Goal: Task Accomplishment & Management: Manage account settings

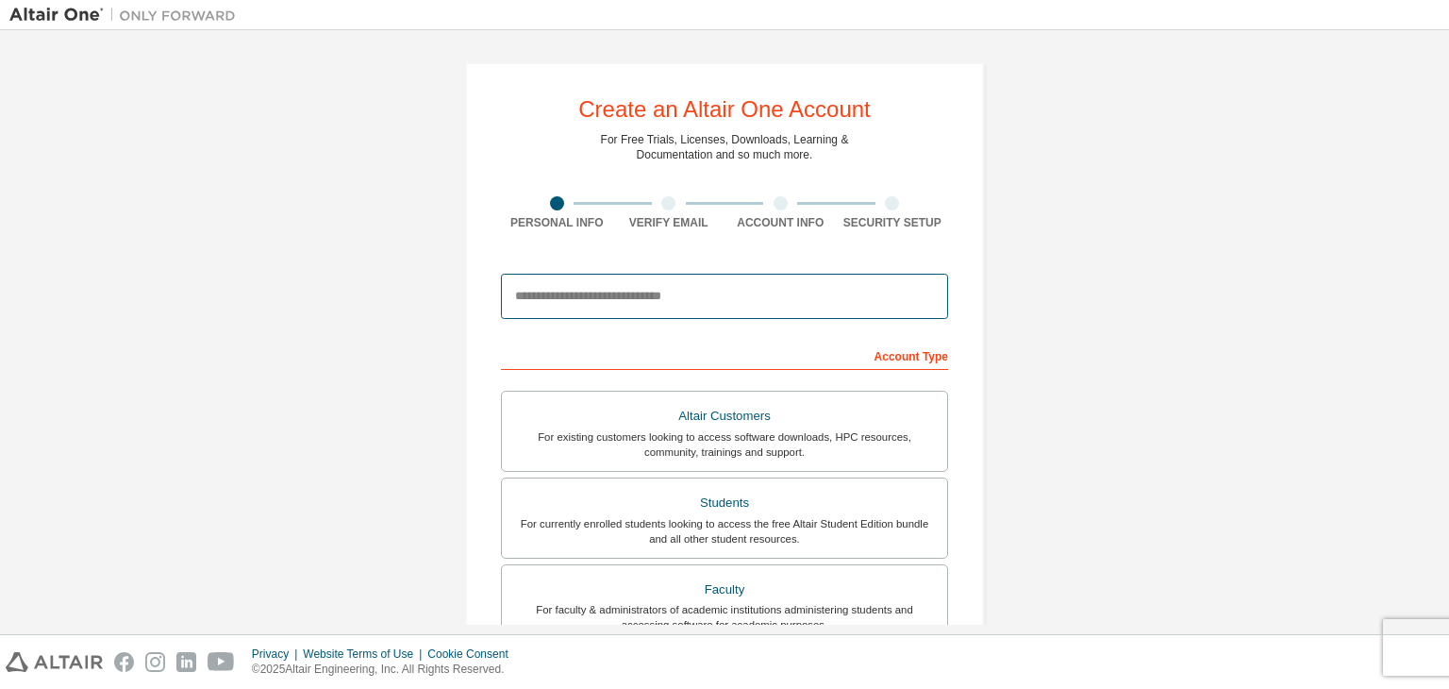
click at [668, 304] on input "email" at bounding box center [724, 296] width 447 height 45
type input "**********"
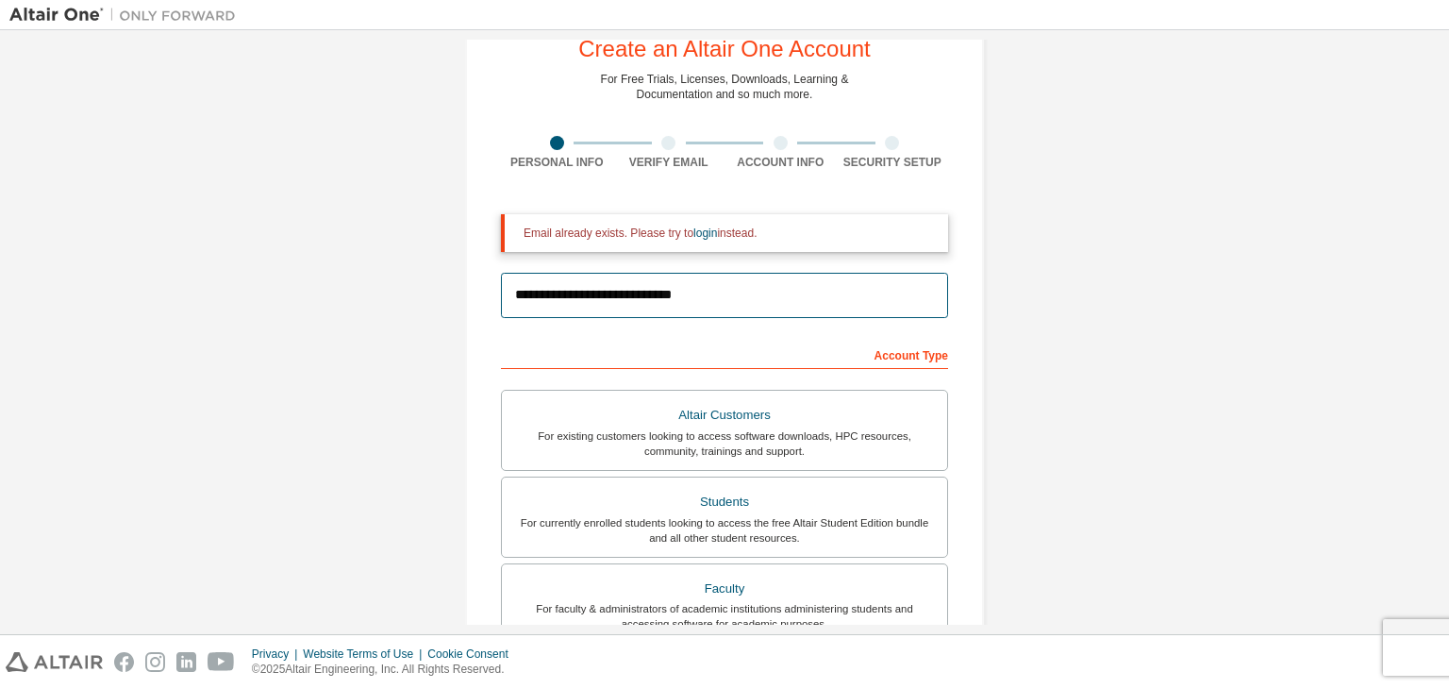
scroll to position [62, 0]
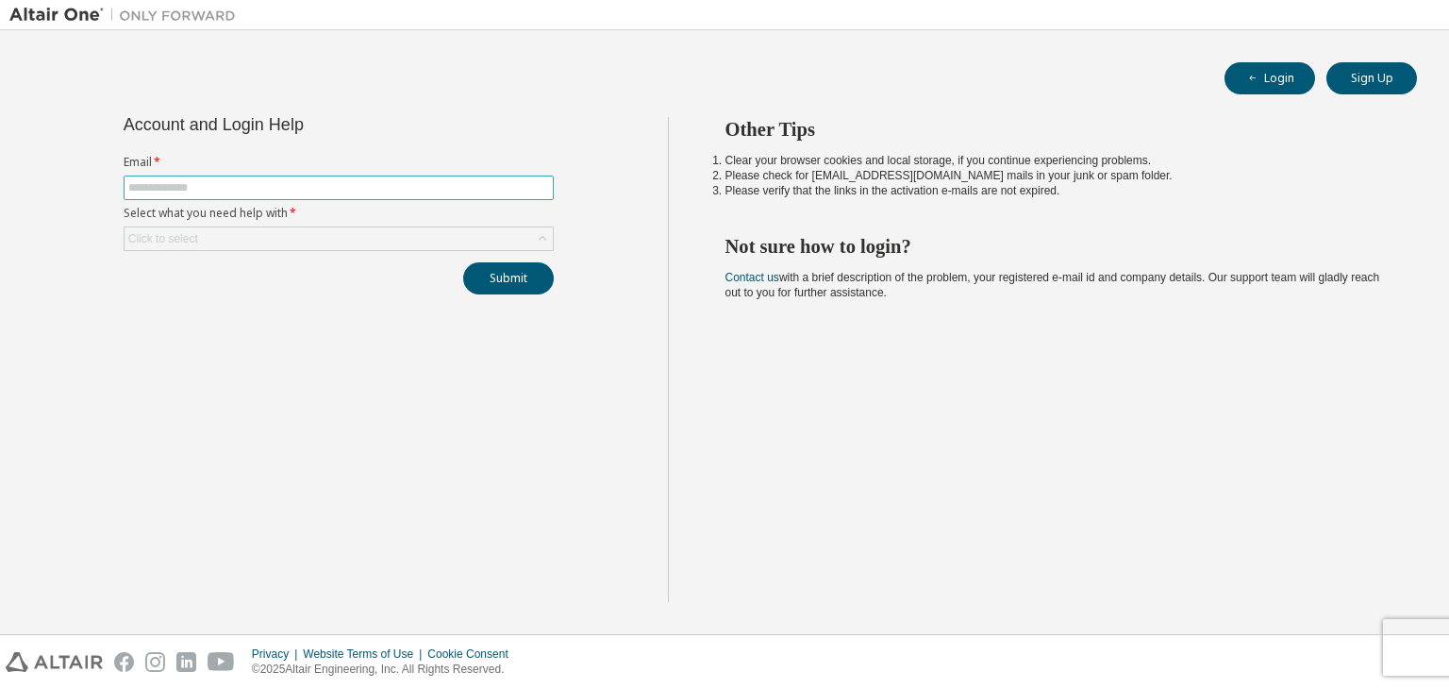
click at [292, 190] on input "text" at bounding box center [338, 187] width 421 height 15
type input "**********"
click at [358, 237] on div "Click to select" at bounding box center [339, 238] width 428 height 23
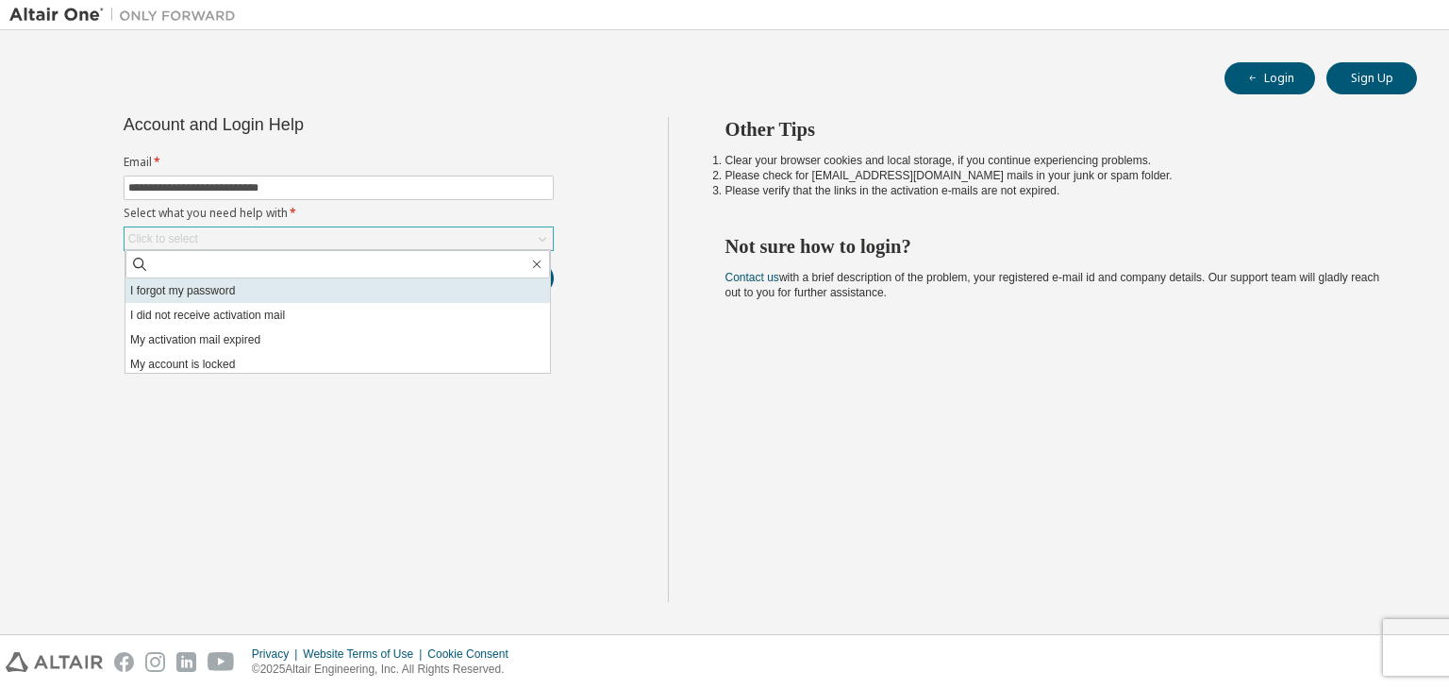
click at [245, 294] on li "I forgot my password" at bounding box center [337, 290] width 424 height 25
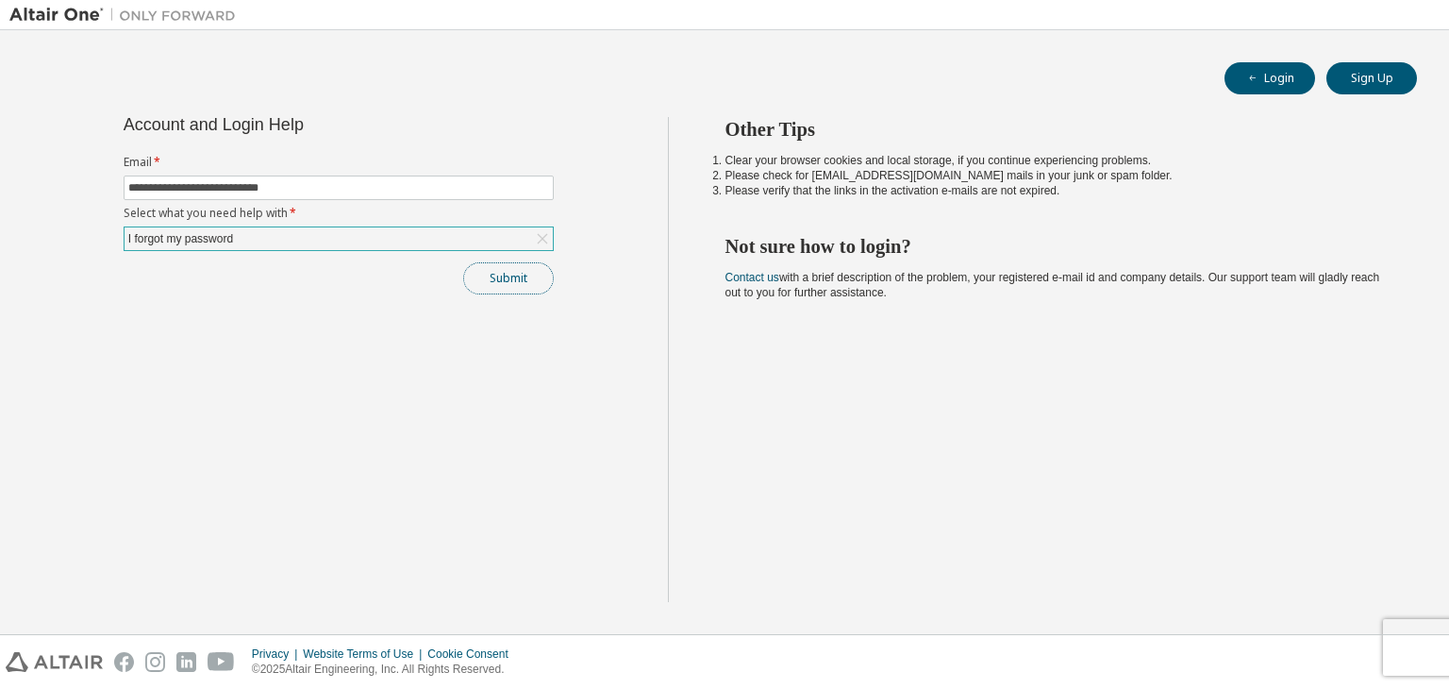
click at [520, 291] on button "Submit" at bounding box center [508, 278] width 91 height 32
click at [1250, 66] on button "Login" at bounding box center [1269, 78] width 91 height 32
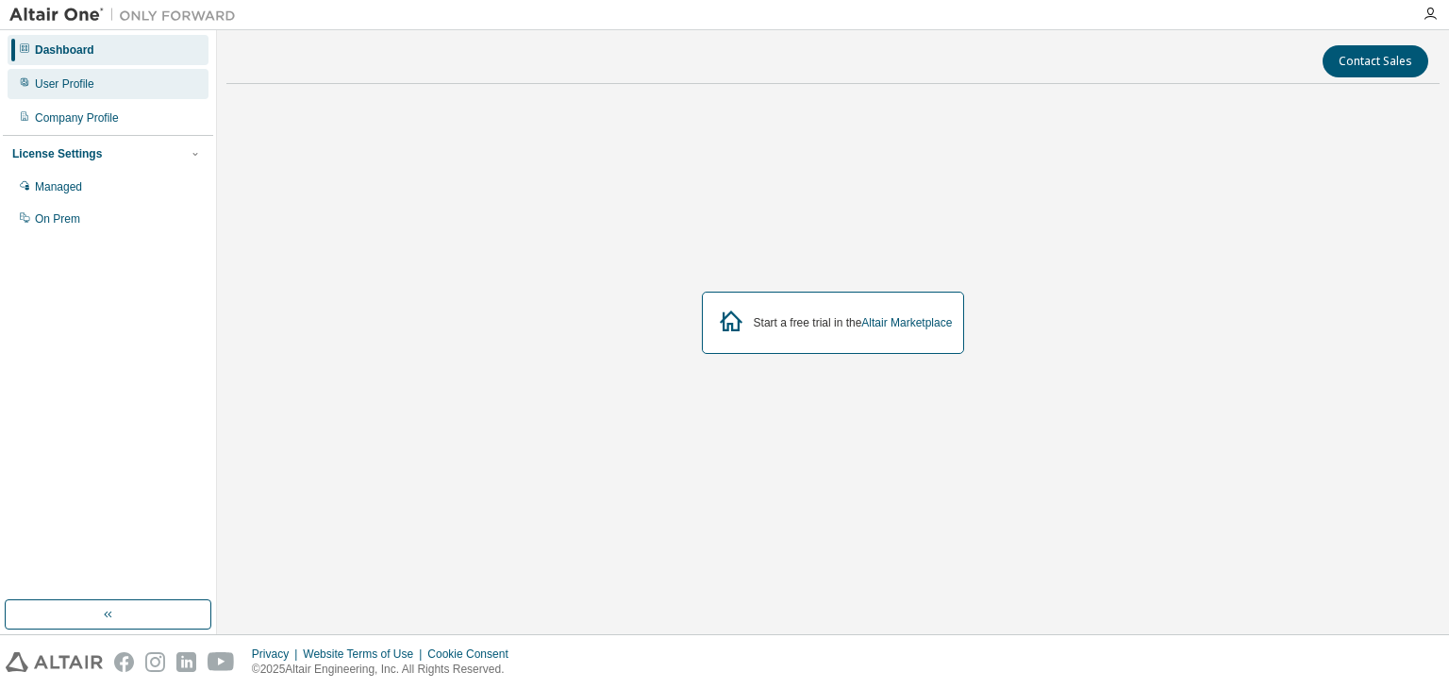
click at [136, 84] on div "User Profile" at bounding box center [108, 84] width 201 height 30
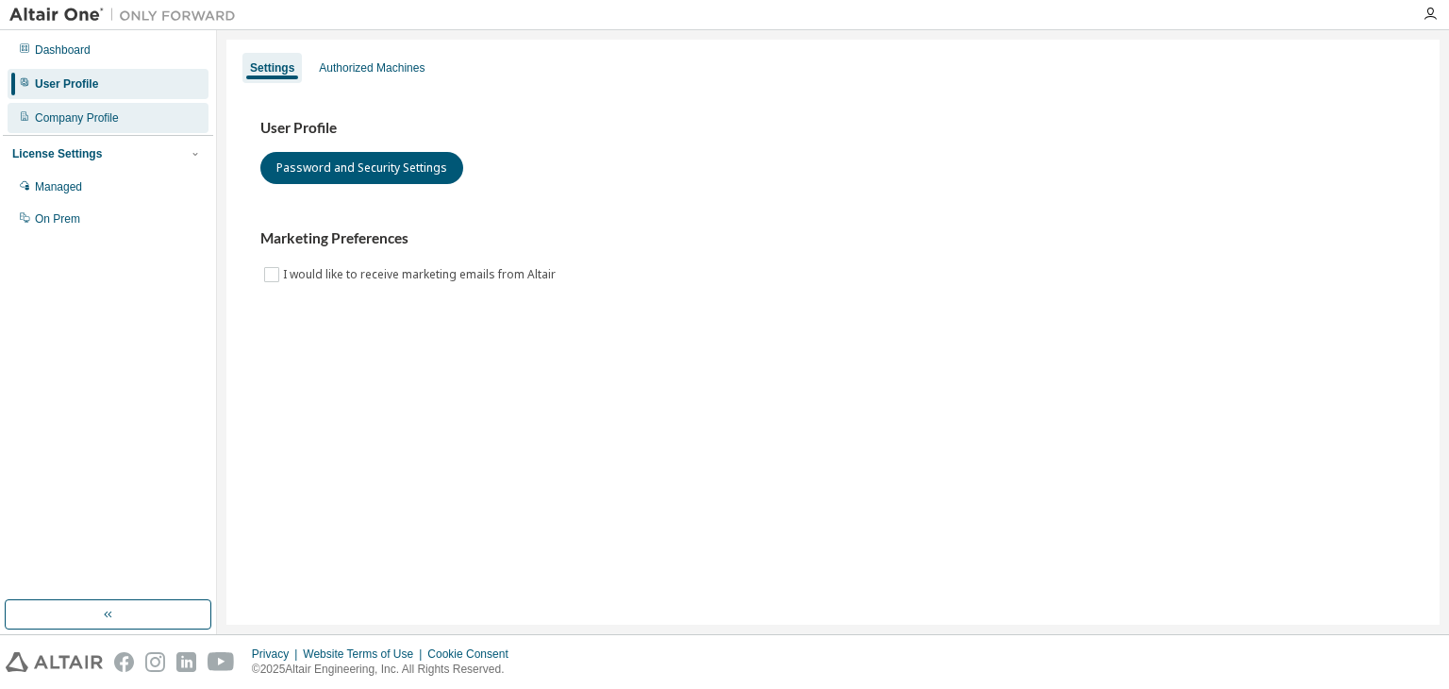
click at [100, 126] on div "Company Profile" at bounding box center [108, 118] width 201 height 30
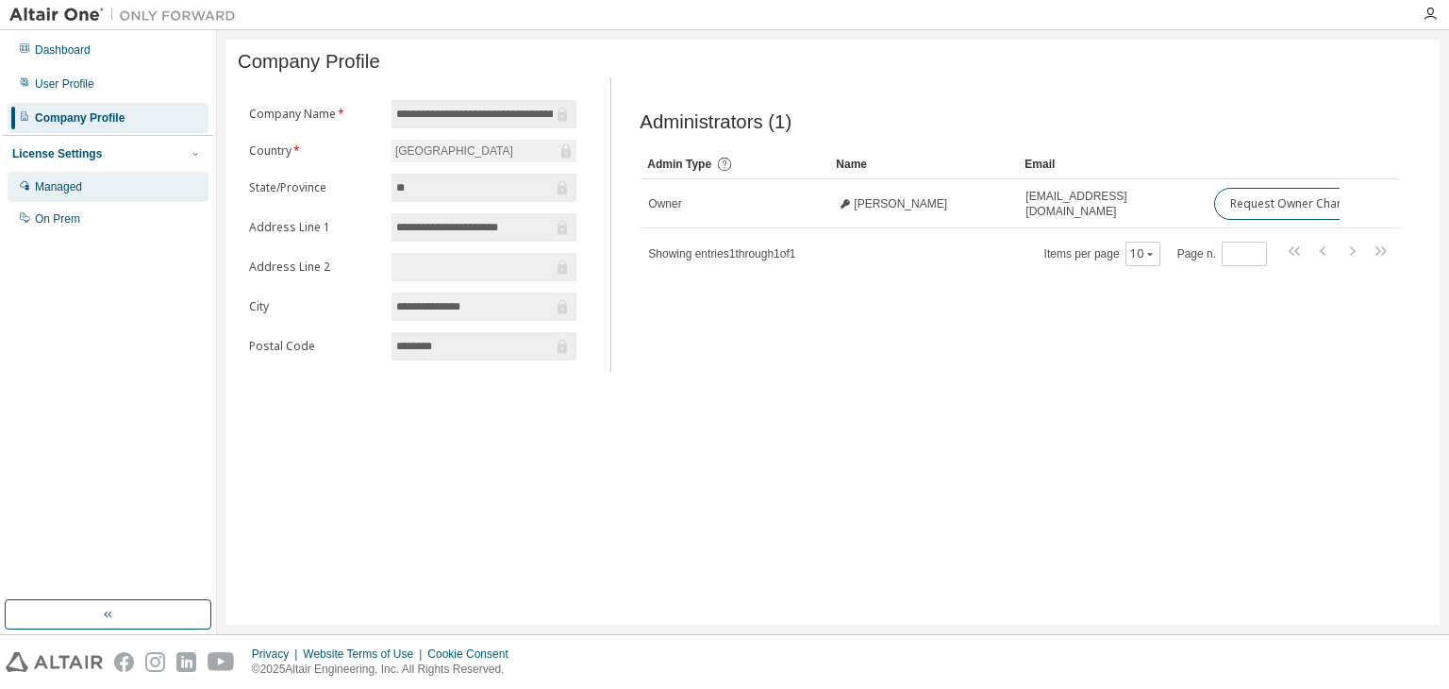
click at [97, 193] on div "Managed" at bounding box center [108, 187] width 201 height 30
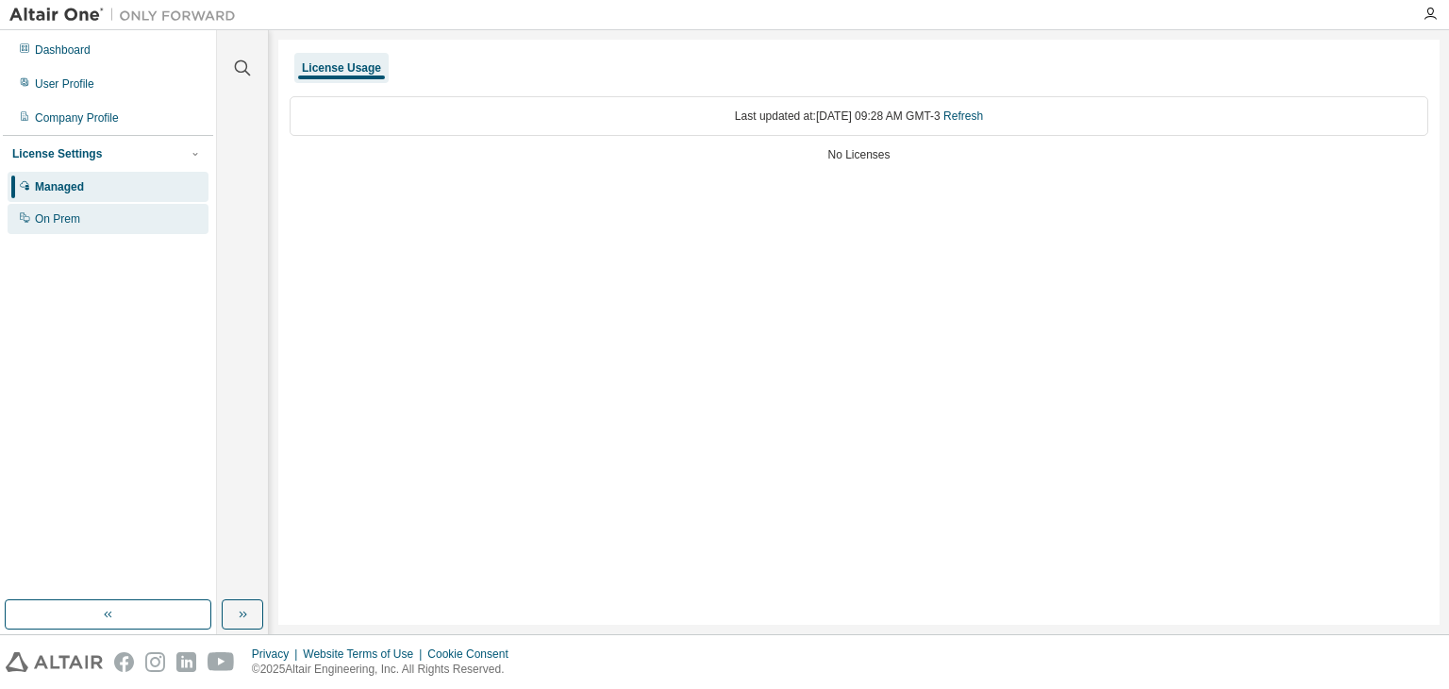
click at [96, 223] on div "On Prem" at bounding box center [108, 219] width 201 height 30
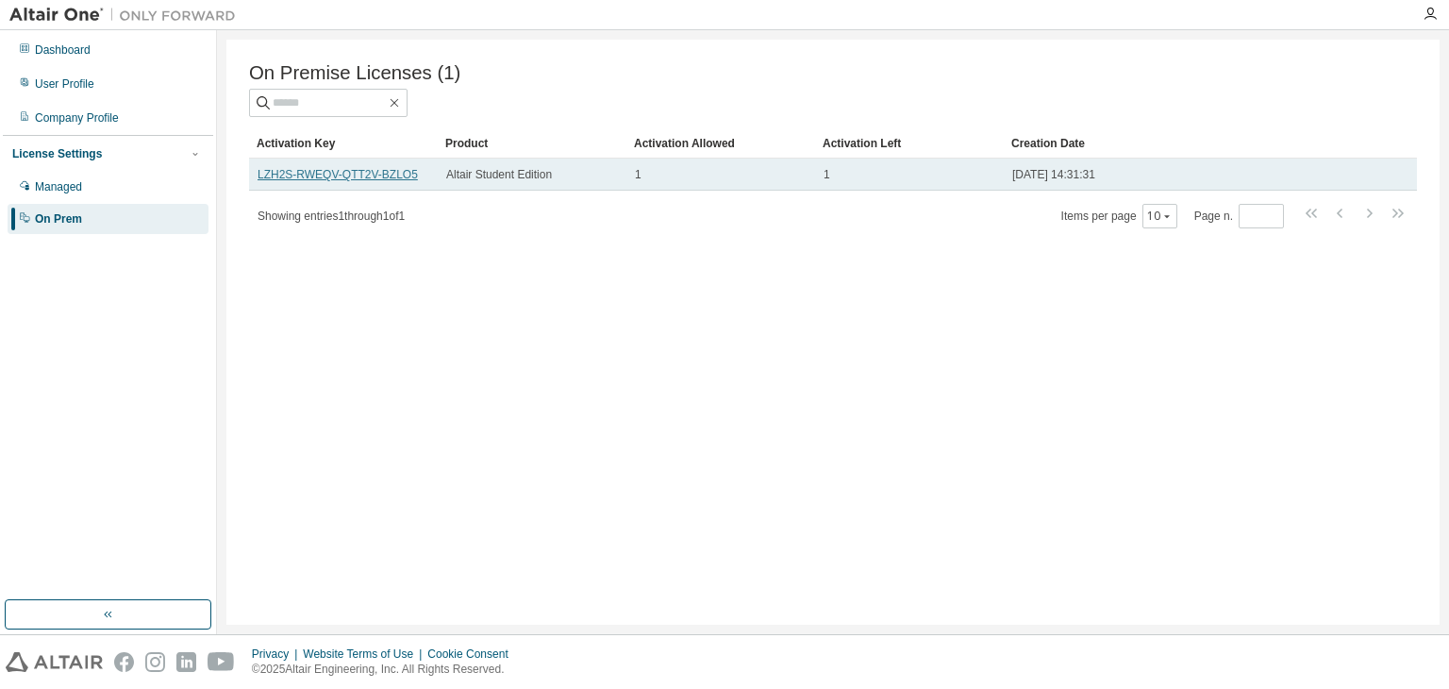
click at [343, 178] on link "LZH2S-RWEQV-QTT2V-BZLO5" at bounding box center [338, 174] width 160 height 13
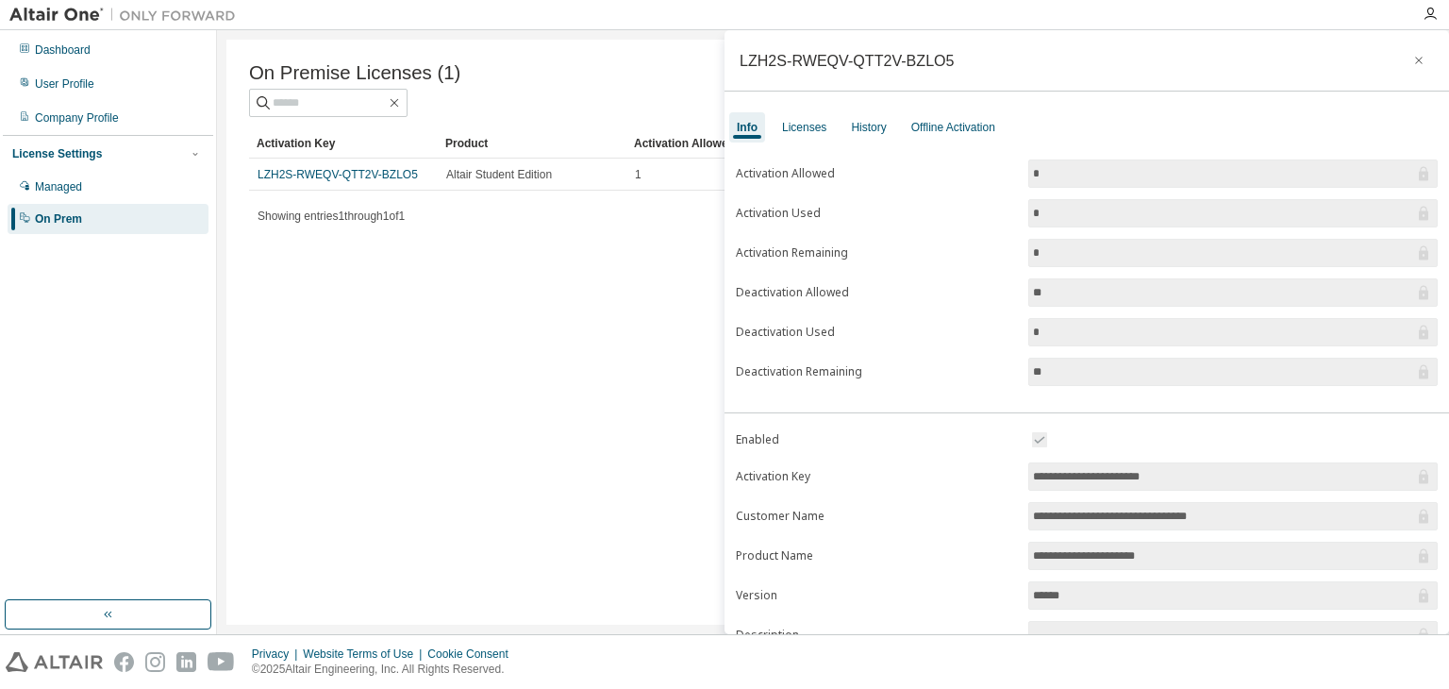
click at [499, 319] on div "On Premise Licenses (1) Clear Load Save Save As Field Operator Value Select fil…" at bounding box center [832, 332] width 1213 height 585
click at [1412, 63] on icon "button" at bounding box center [1418, 60] width 13 height 15
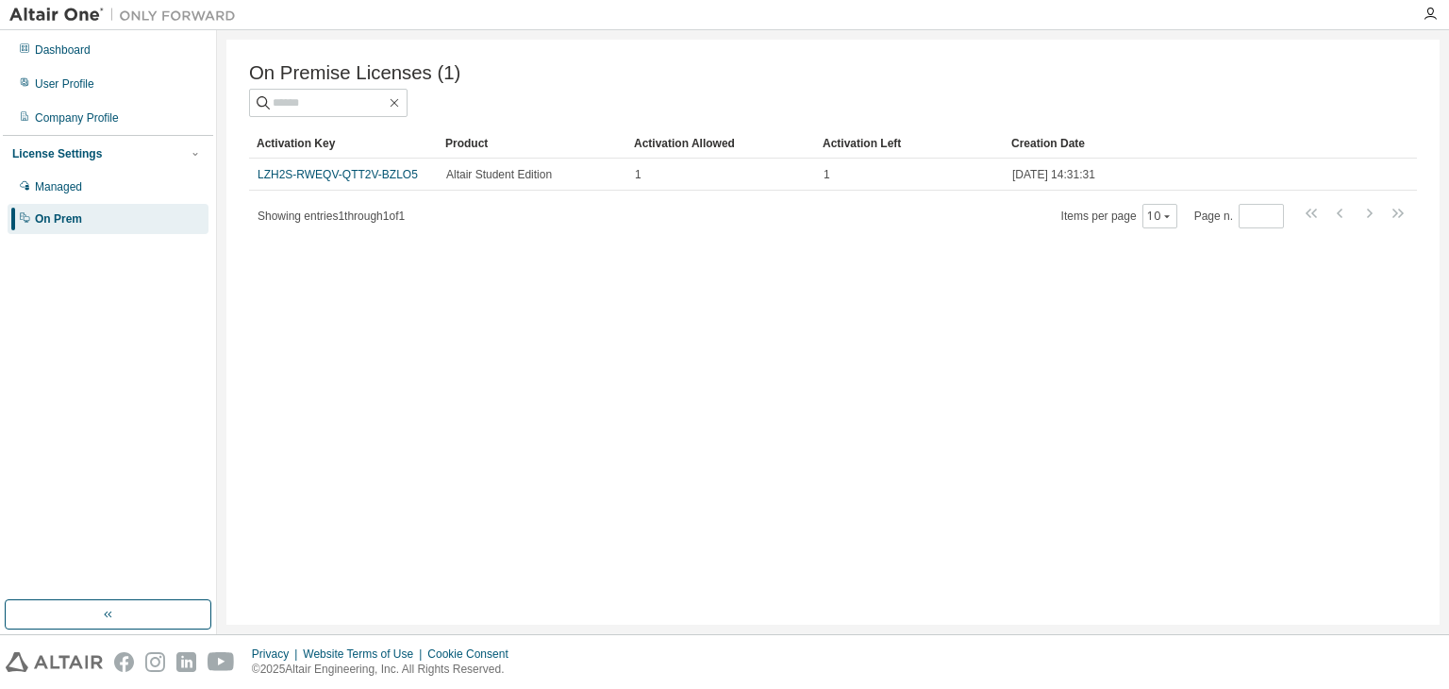
click at [321, 223] on span "Showing entries 1 through 1 of 1" at bounding box center [331, 215] width 147 height 13
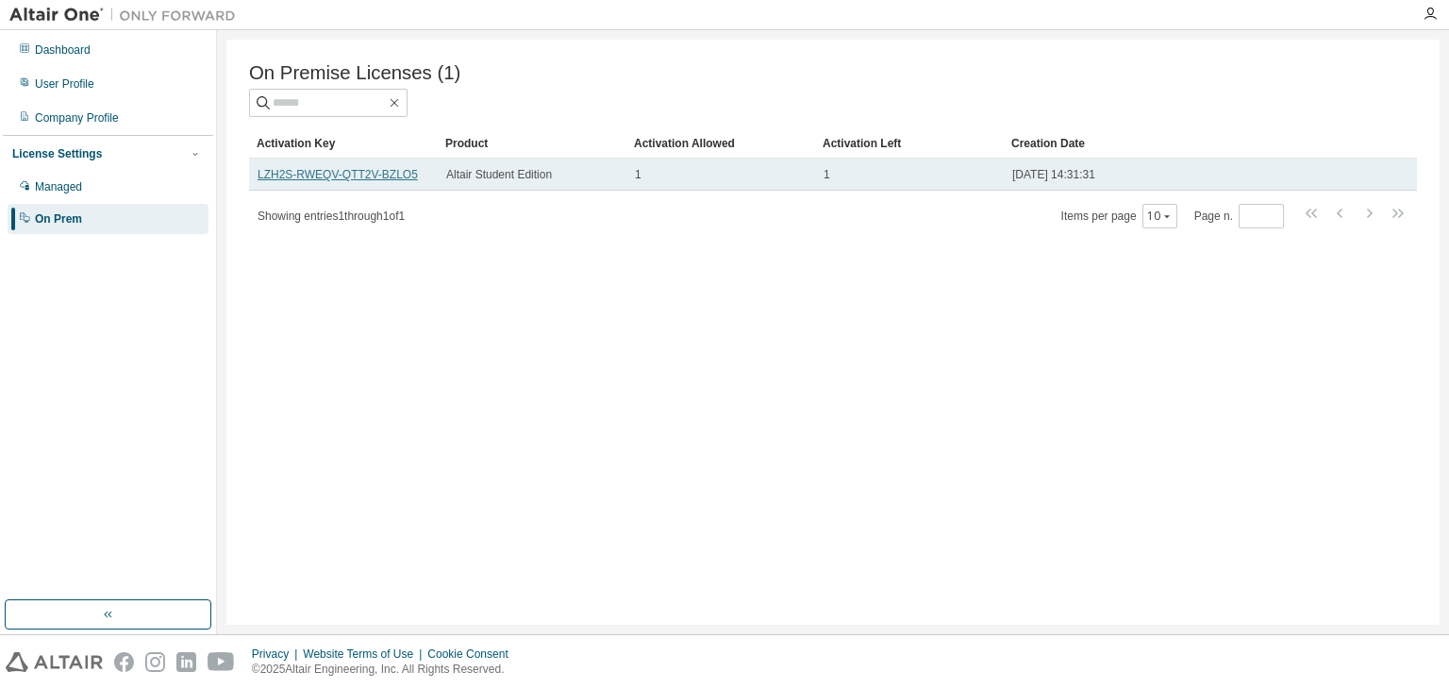
click at [328, 180] on link "LZH2S-RWEQV-QTT2V-BZLO5" at bounding box center [338, 174] width 160 height 13
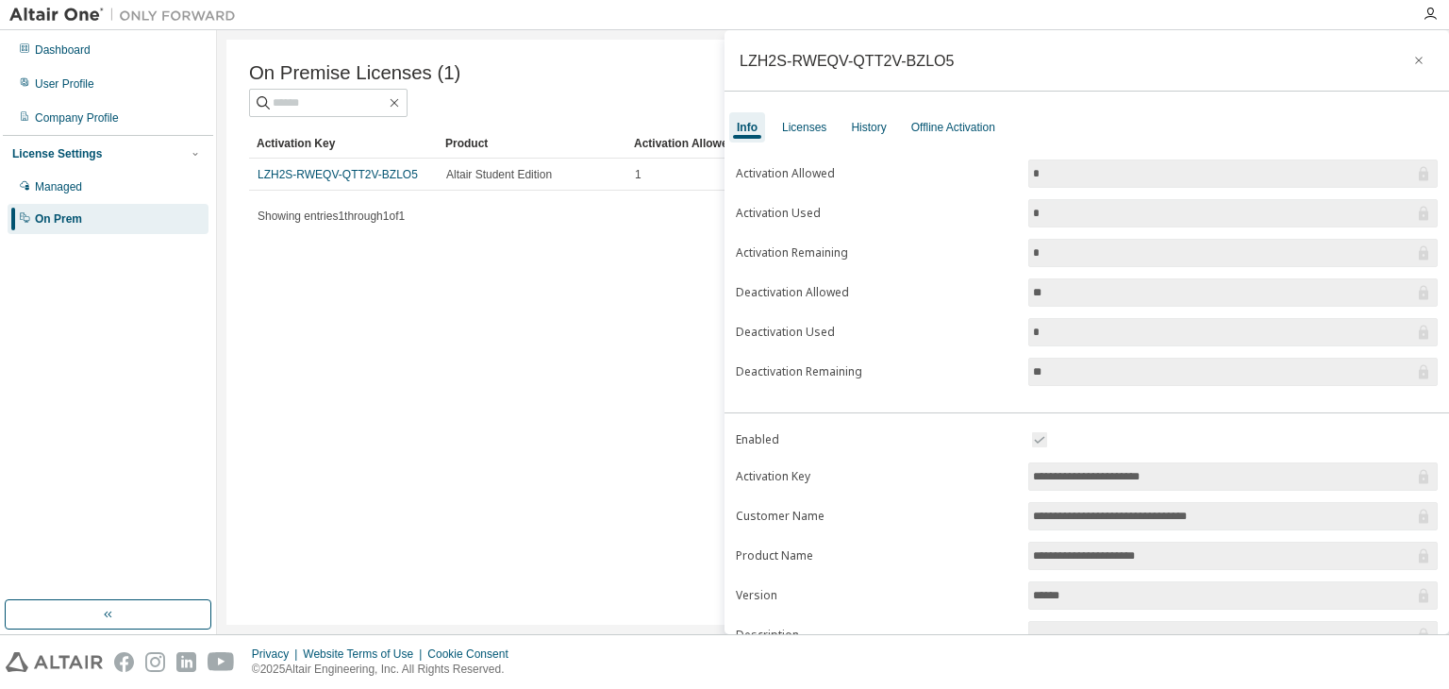
click at [560, 412] on div "On Premise Licenses (1) Clear Load Save Save As Field Operator Value Select fil…" at bounding box center [832, 332] width 1213 height 585
